Goal: Obtain resource: Download file/media

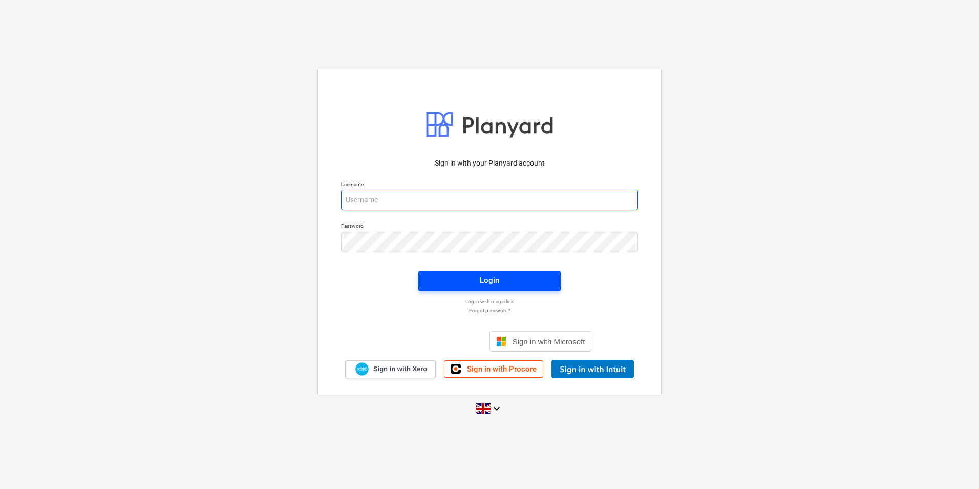
type input "[PERSON_NAME][EMAIL_ADDRESS][DOMAIN_NAME]"
click at [485, 285] on div "Login" at bounding box center [489, 279] width 19 height 13
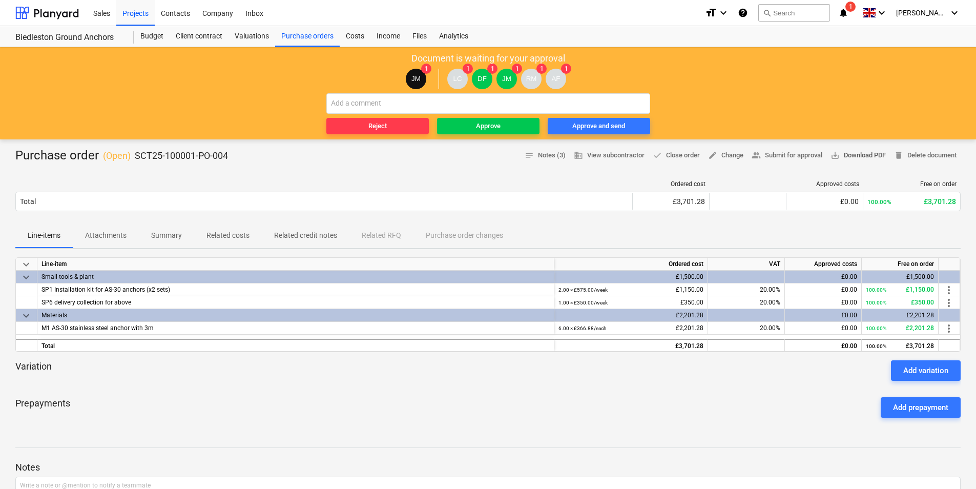
click at [861, 158] on span "save_alt Download PDF" at bounding box center [857, 156] width 55 height 12
click at [219, 13] on div "Company" at bounding box center [217, 12] width 43 height 26
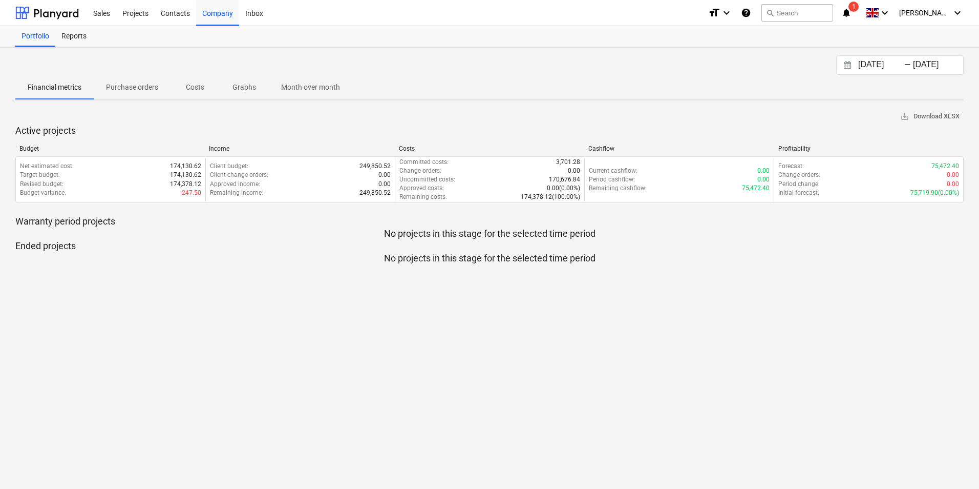
click at [148, 81] on span "Purchase orders" at bounding box center [132, 87] width 77 height 17
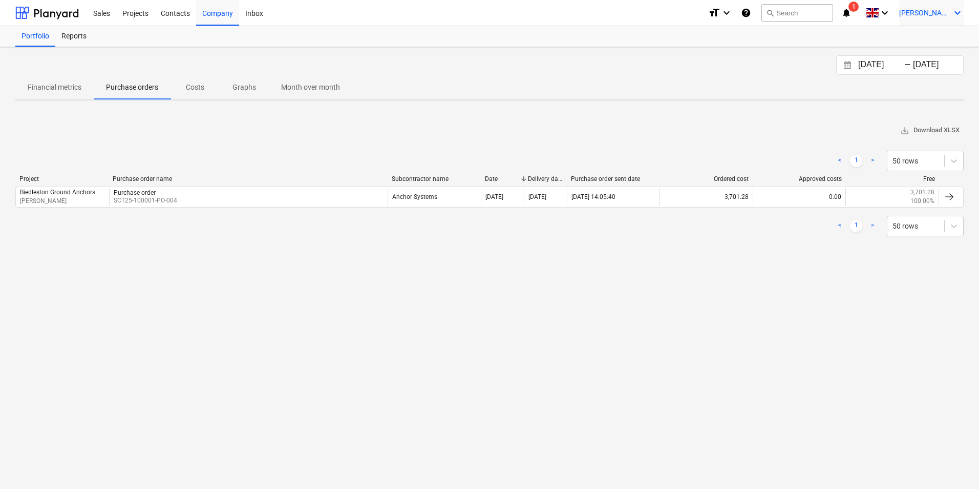
click at [961, 18] on icon "keyboard_arrow_down" at bounding box center [957, 13] width 12 height 12
click at [927, 46] on div "Settings" at bounding box center [932, 40] width 61 height 16
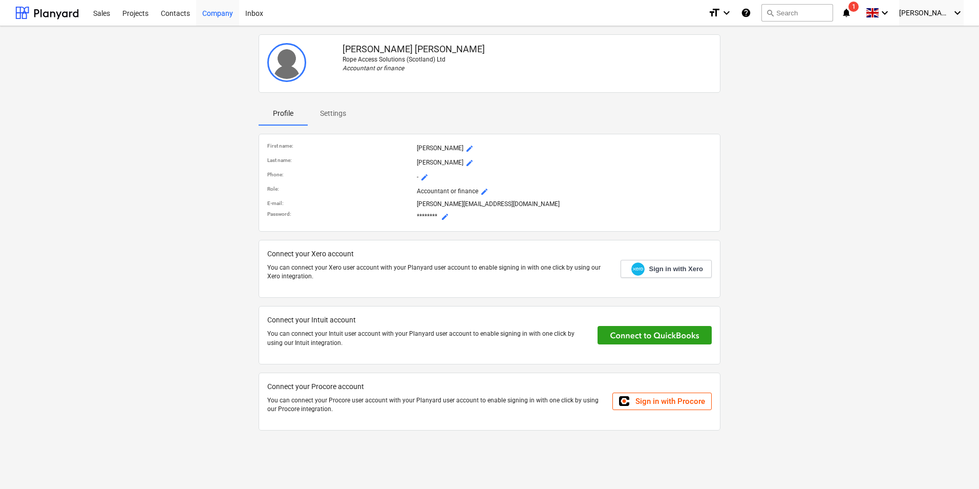
click at [226, 14] on div "Company" at bounding box center [217, 12] width 43 height 26
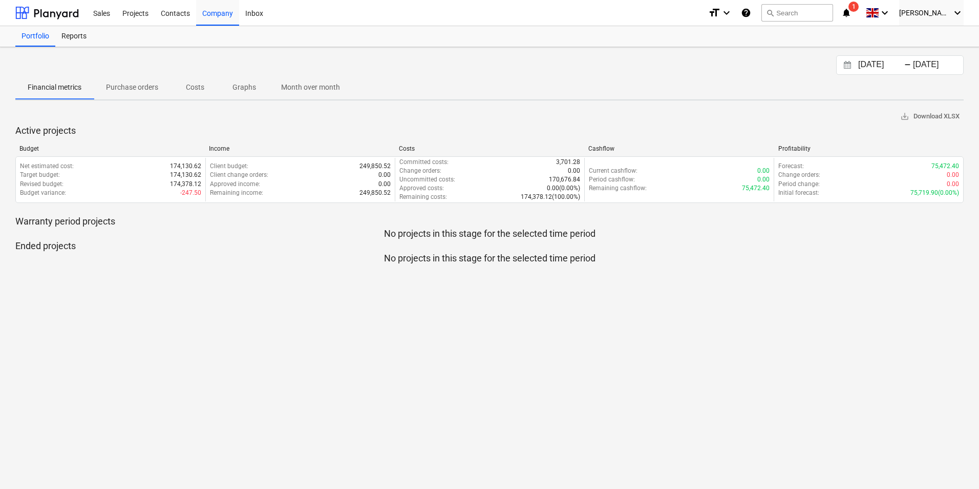
click at [144, 87] on p "Purchase orders" at bounding box center [132, 87] width 52 height 11
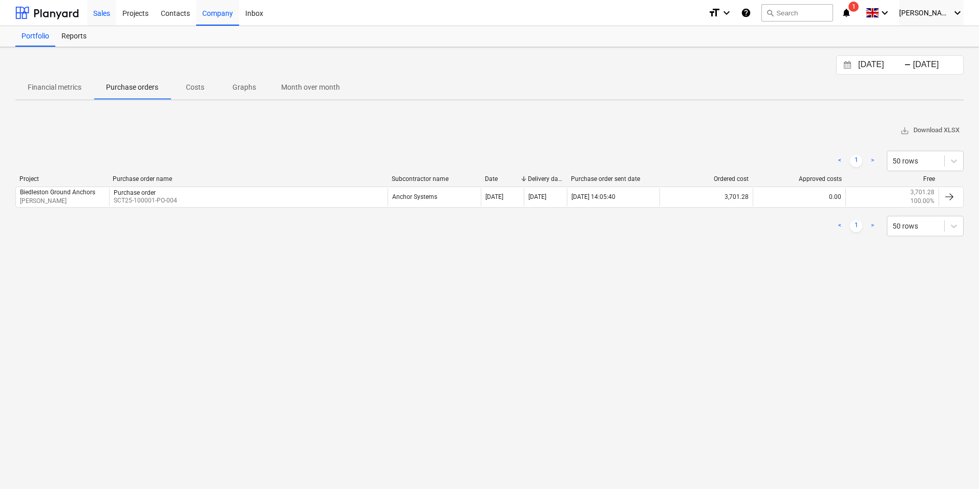
click at [111, 15] on div "Sales" at bounding box center [101, 12] width 29 height 26
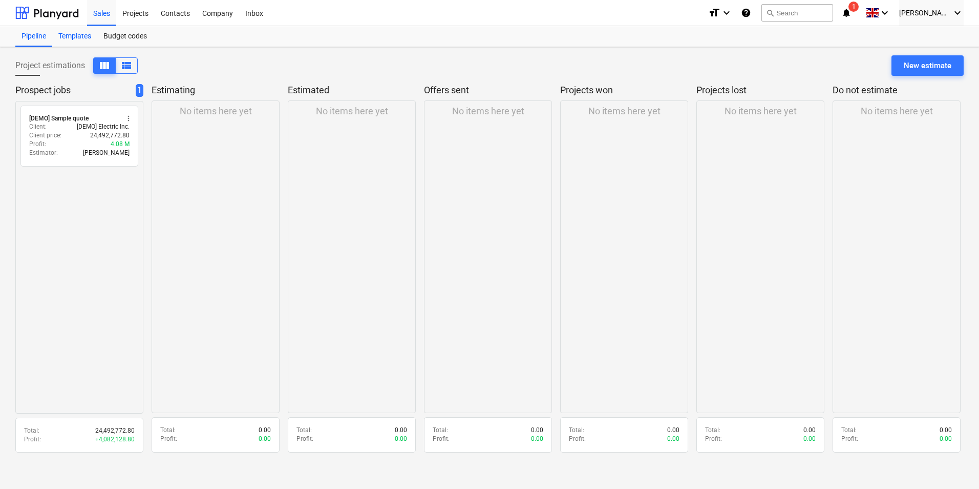
click at [79, 35] on div "Templates" at bounding box center [74, 36] width 45 height 20
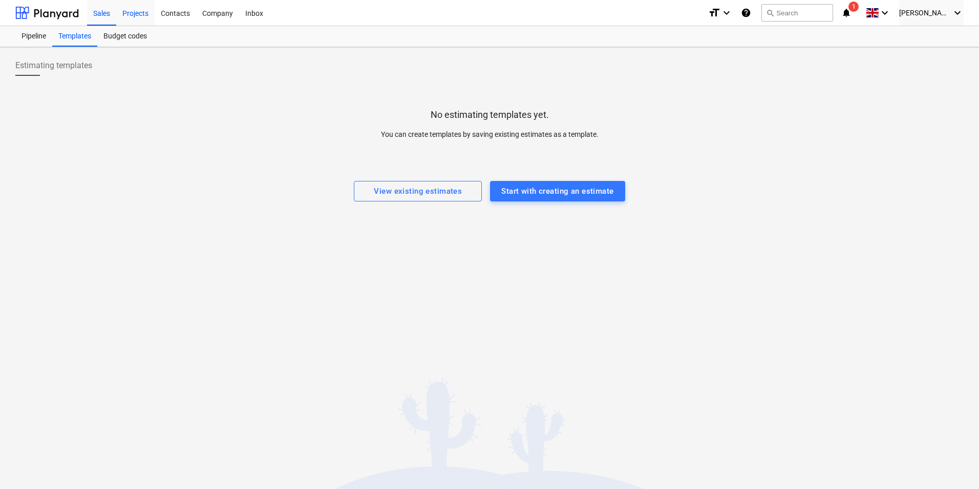
click at [143, 11] on div "Projects" at bounding box center [135, 12] width 38 height 26
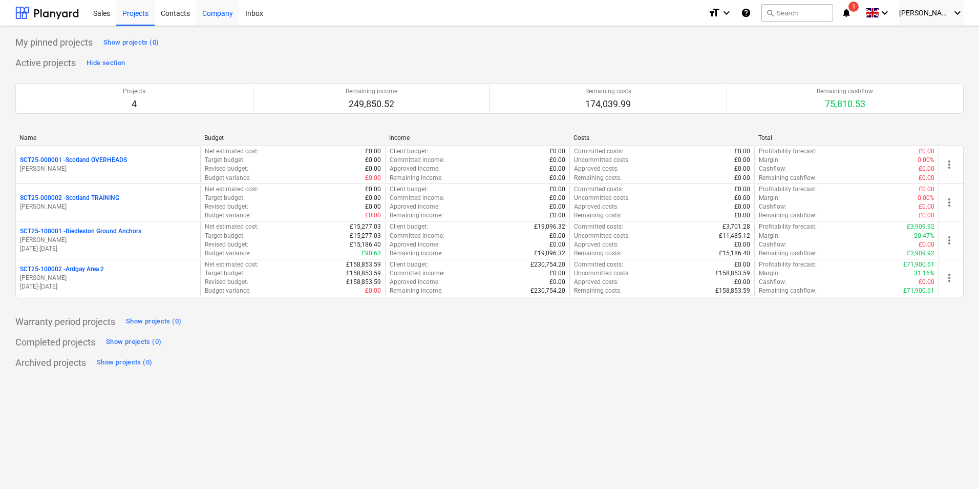
click at [212, 13] on div "Company" at bounding box center [217, 12] width 43 height 26
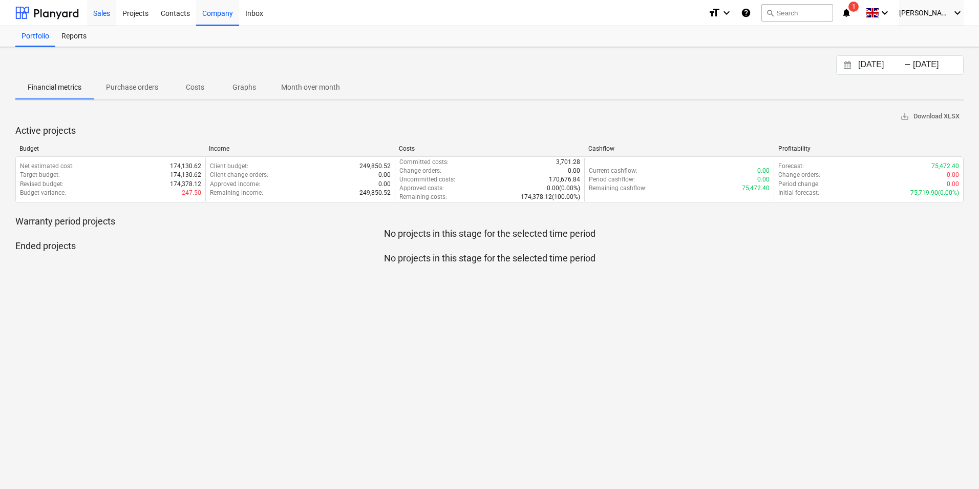
click at [96, 14] on div "Sales" at bounding box center [101, 12] width 29 height 26
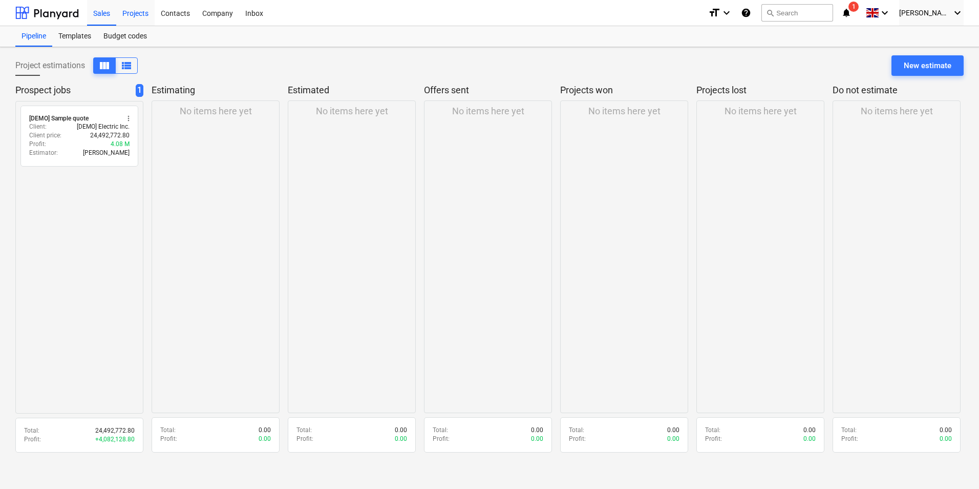
click at [139, 14] on div "Projects" at bounding box center [135, 12] width 38 height 26
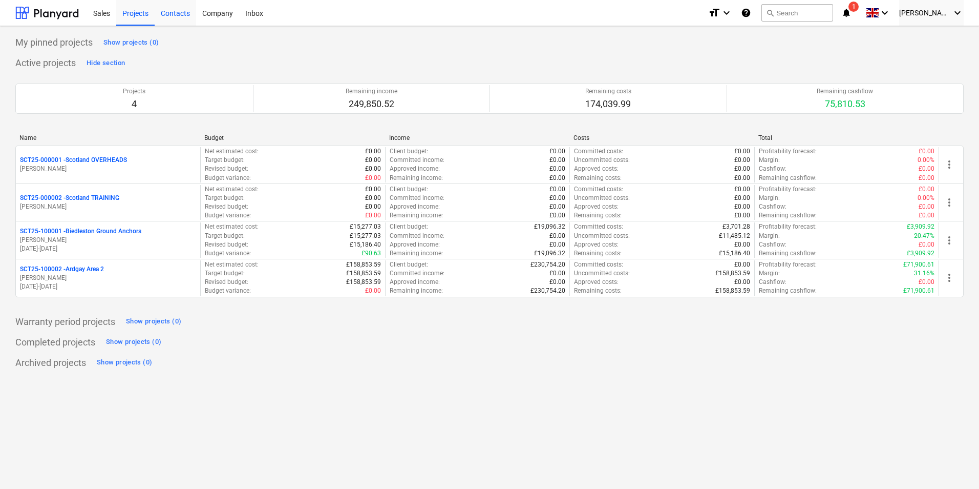
click at [165, 14] on div "Contacts" at bounding box center [175, 12] width 41 height 26
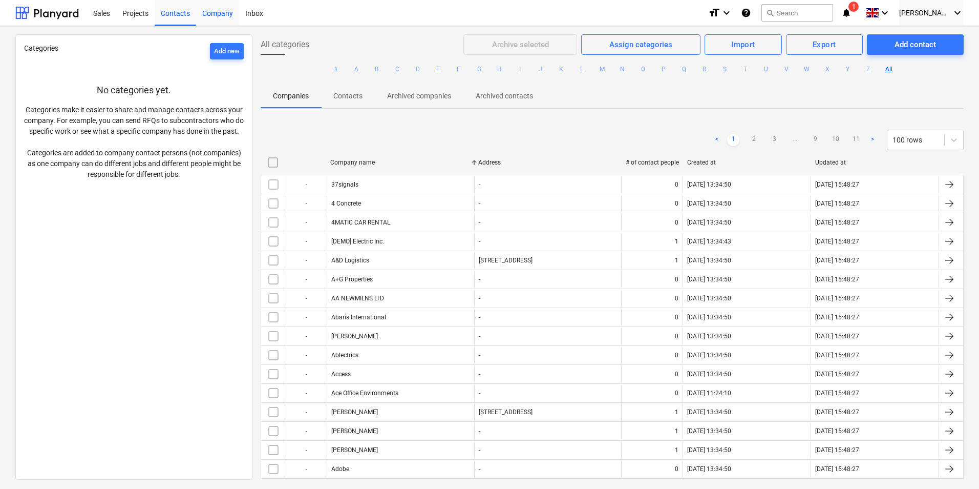
click at [219, 9] on div "Company" at bounding box center [217, 12] width 43 height 26
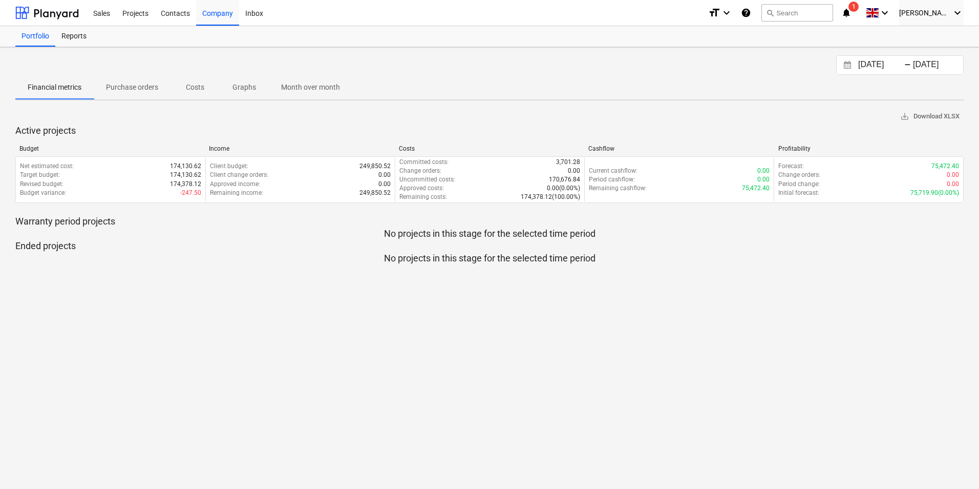
click at [124, 90] on p "Purchase orders" at bounding box center [132, 87] width 52 height 11
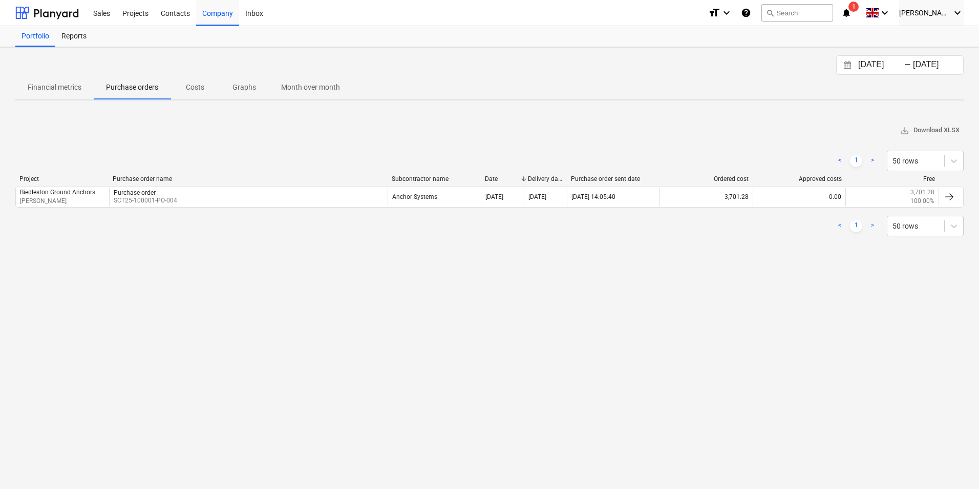
drag, startPoint x: 193, startPoint y: 201, endPoint x: 97, endPoint y: 282, distance: 125.8
click at [92, 290] on div "[DATE] Press the down arrow key to interact with the calendar and select a date…" at bounding box center [489, 267] width 979 height 441
